Goal: Navigation & Orientation: Find specific page/section

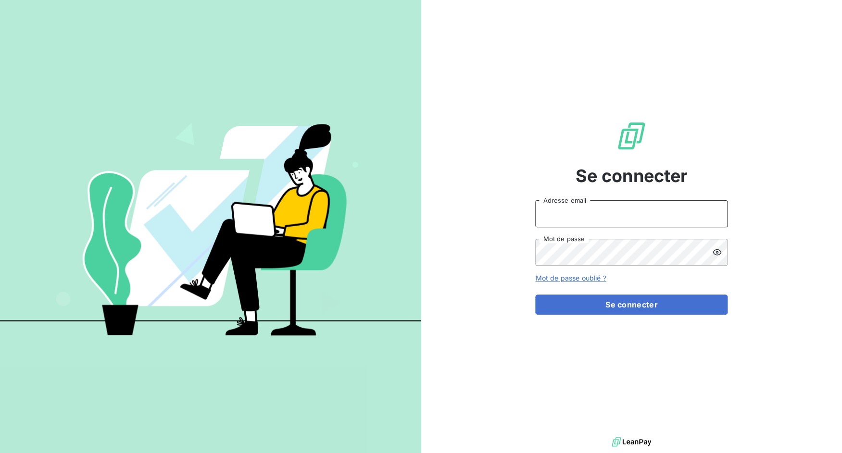
click at [608, 211] on input "Adresse email" at bounding box center [631, 213] width 192 height 27
drag, startPoint x: 568, startPoint y: 214, endPoint x: 627, endPoint y: 217, distance: 59.2
click at [627, 217] on input "admin@3dcelo" at bounding box center [631, 213] width 192 height 27
type input "admin@wegiva"
click at [535, 295] on button "Se connecter" at bounding box center [631, 305] width 192 height 20
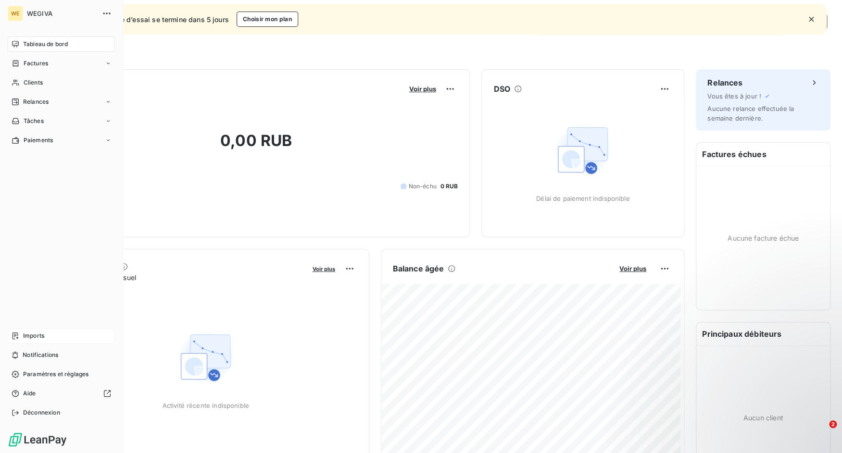
click at [15, 338] on icon at bounding box center [16, 336] width 8 height 8
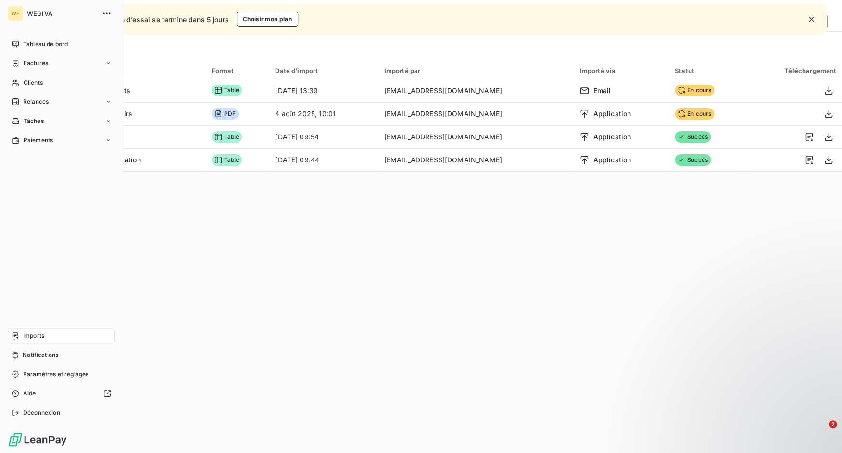
click at [6, 42] on div "WE WEGIVA Tableau de bord Factures Clients Relances Tâches Paiements Imports No…" at bounding box center [61, 226] width 123 height 453
click at [45, 45] on span "Tableau de bord" at bounding box center [45, 44] width 45 height 9
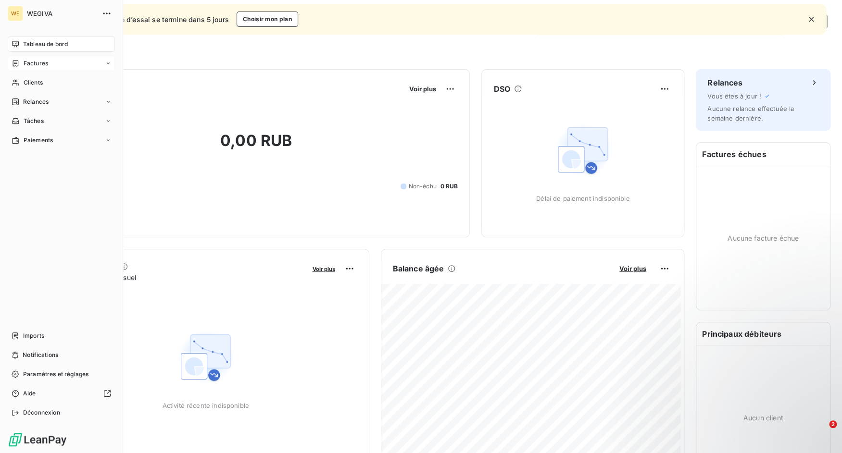
click at [14, 59] on div "Factures" at bounding box center [61, 63] width 107 height 15
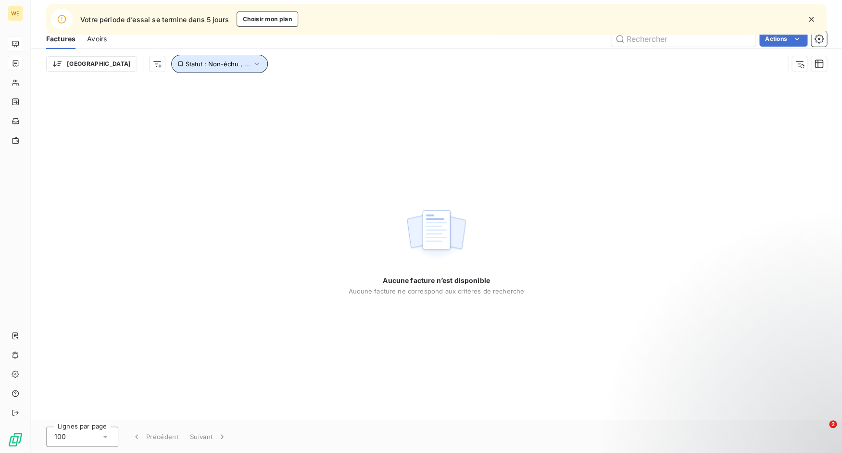
click at [252, 61] on icon "button" at bounding box center [257, 64] width 10 height 10
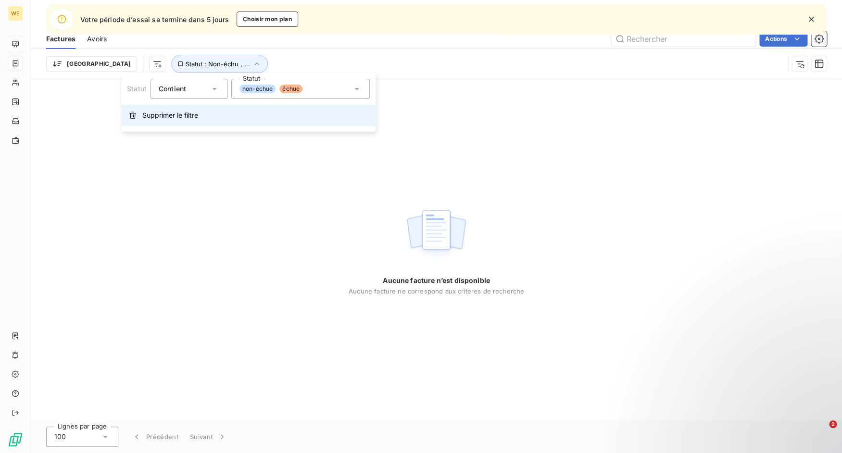
click at [200, 122] on button "Supprimer le filtre" at bounding box center [248, 115] width 254 height 21
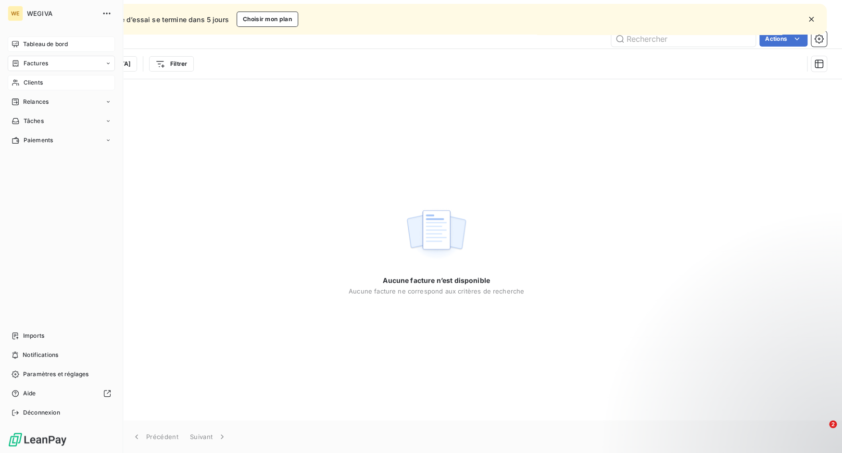
click at [27, 82] on span "Clients" at bounding box center [33, 82] width 19 height 9
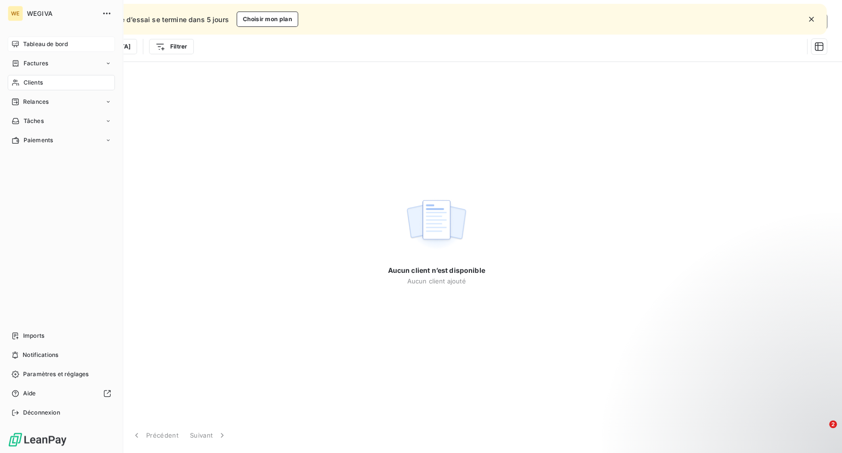
click at [12, 44] on icon at bounding box center [15, 44] width 7 height 6
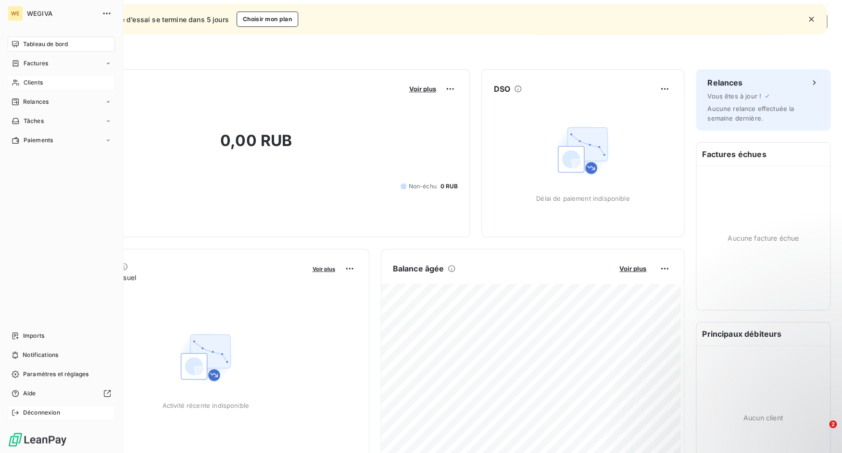
click at [33, 414] on span "Déconnexion" at bounding box center [41, 413] width 37 height 9
